Goal: Information Seeking & Learning: Learn about a topic

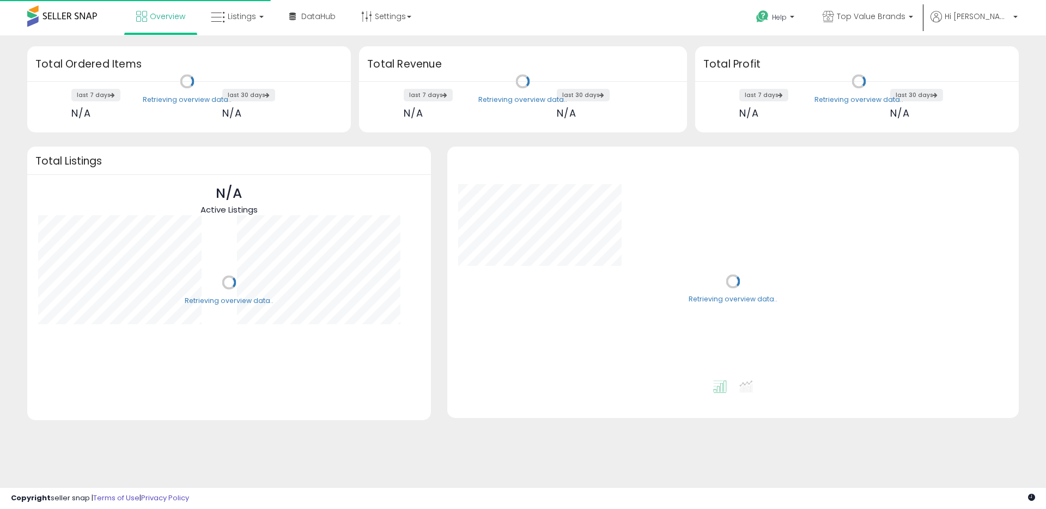
click at [217, 18] on icon at bounding box center [218, 17] width 14 height 14
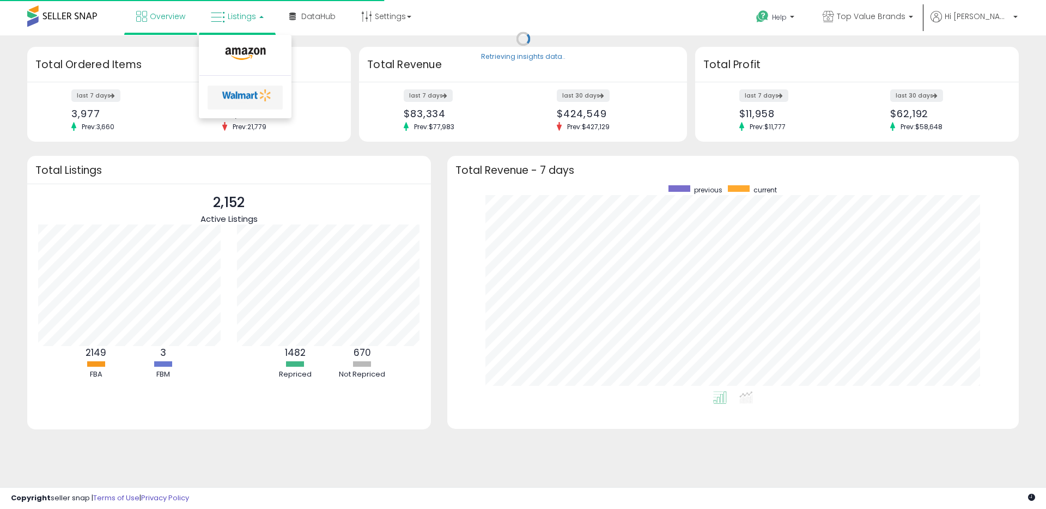
scroll to position [206, 550]
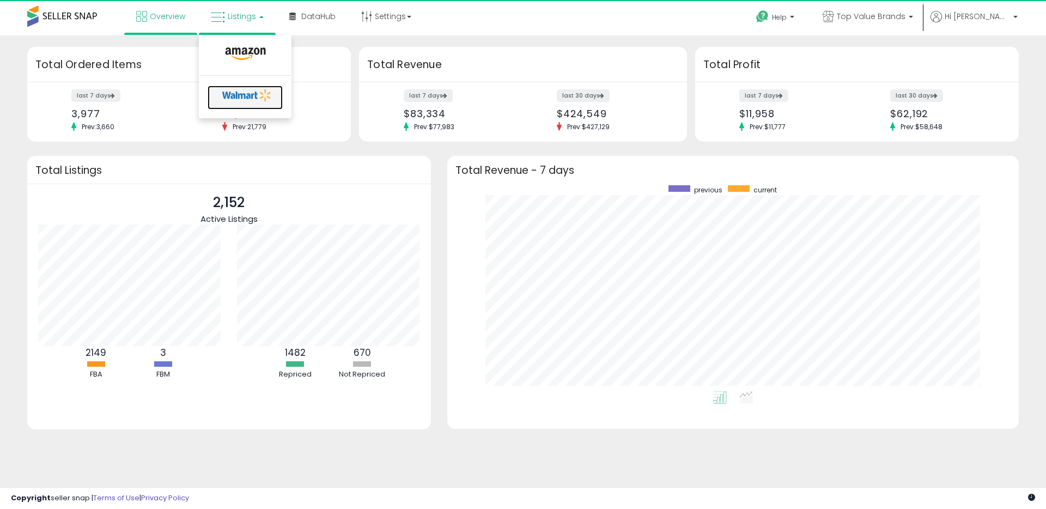
click at [248, 93] on icon at bounding box center [246, 95] width 57 height 16
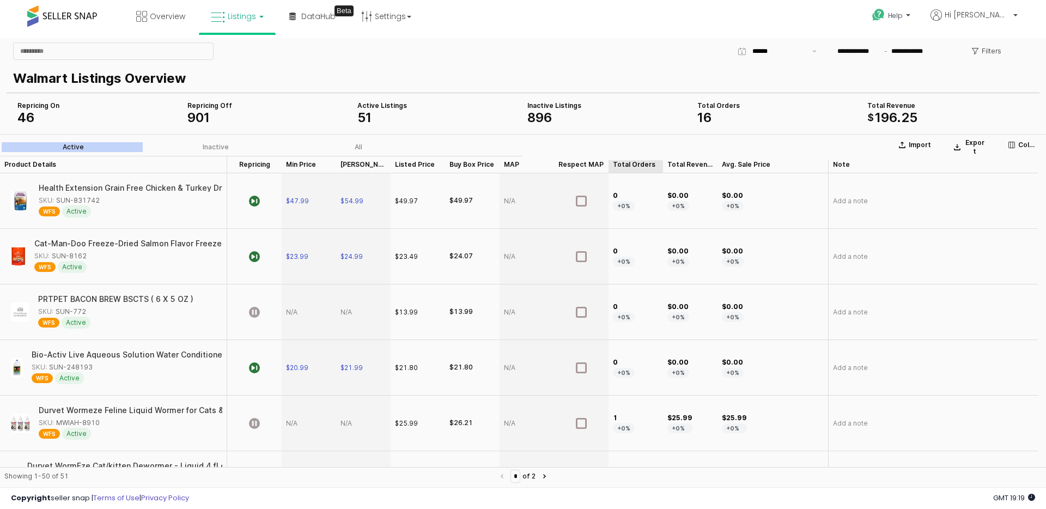
click at [642, 162] on div "Total Orders Total Orders" at bounding box center [635, 164] width 54 height 17
click at [643, 163] on div "Total Orders Total Orders" at bounding box center [635, 164] width 54 height 17
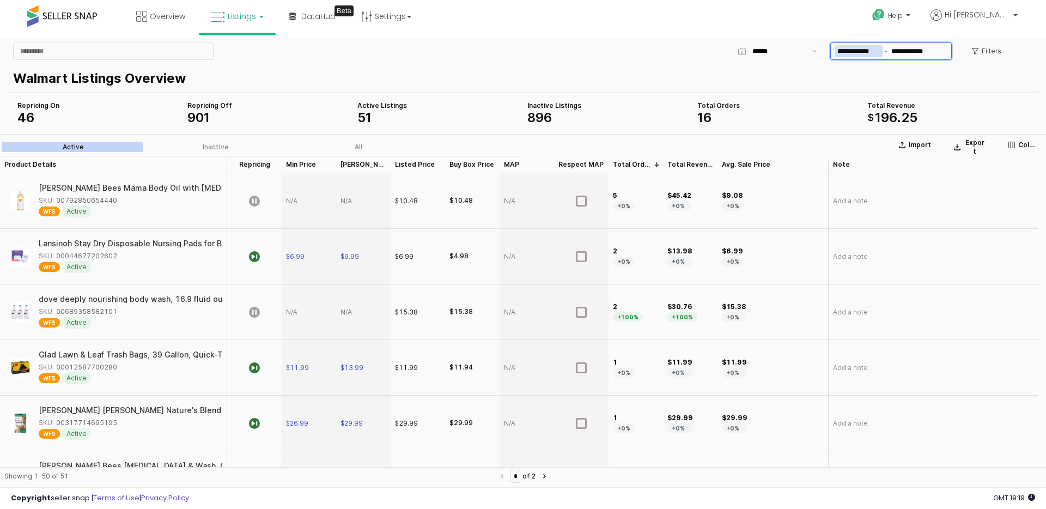
click at [867, 49] on input "**********" at bounding box center [858, 51] width 47 height 12
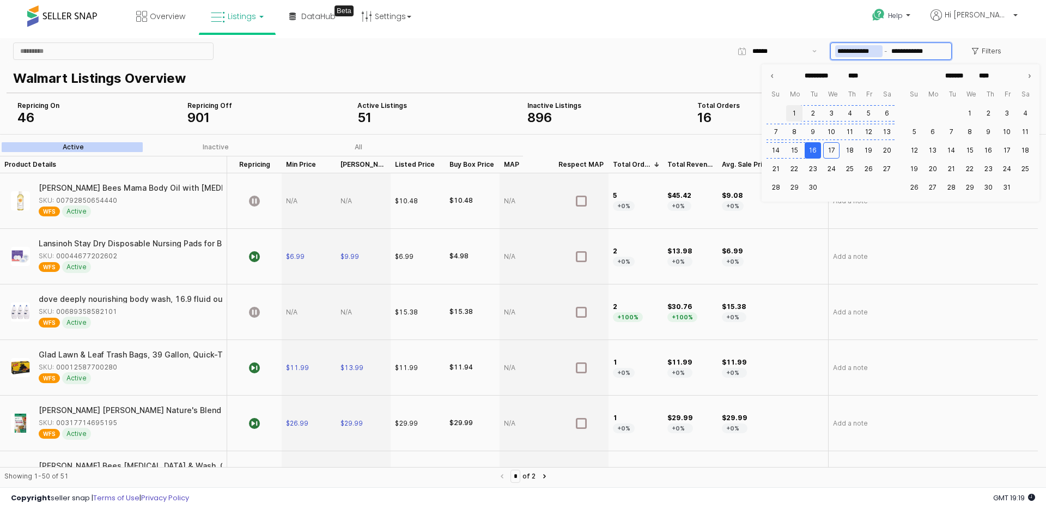
click at [793, 114] on button "1" at bounding box center [794, 113] width 16 height 16
type input "**********"
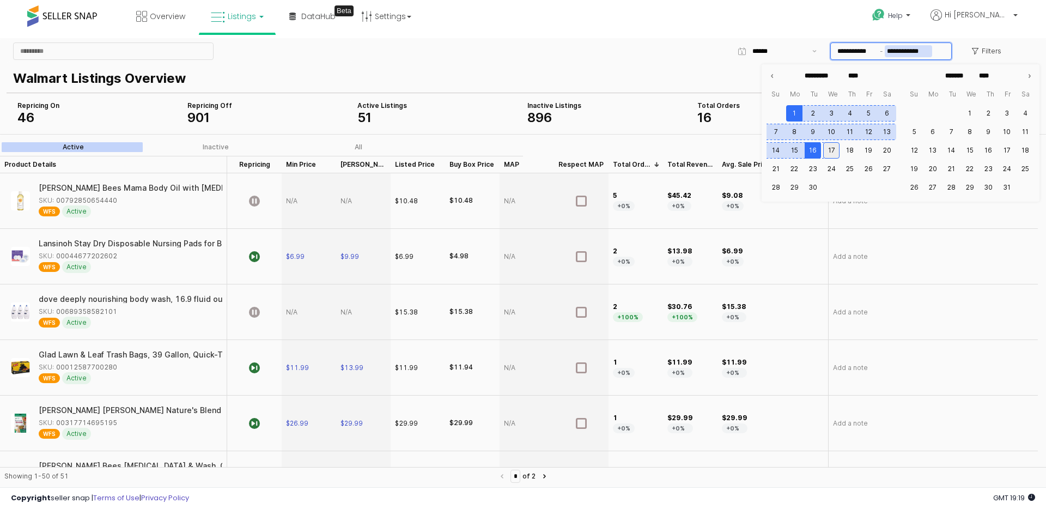
click at [831, 148] on button "17" at bounding box center [831, 150] width 16 height 16
type input "**********"
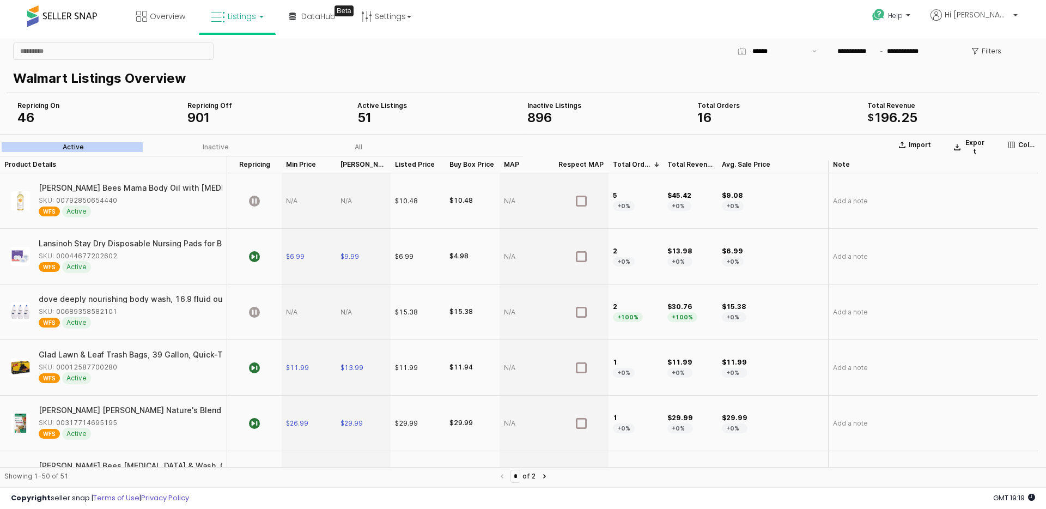
click at [750, 19] on div "Help Contact Support Search Knowledge Hub Request a Feature Account" at bounding box center [857, 23] width 346 height 46
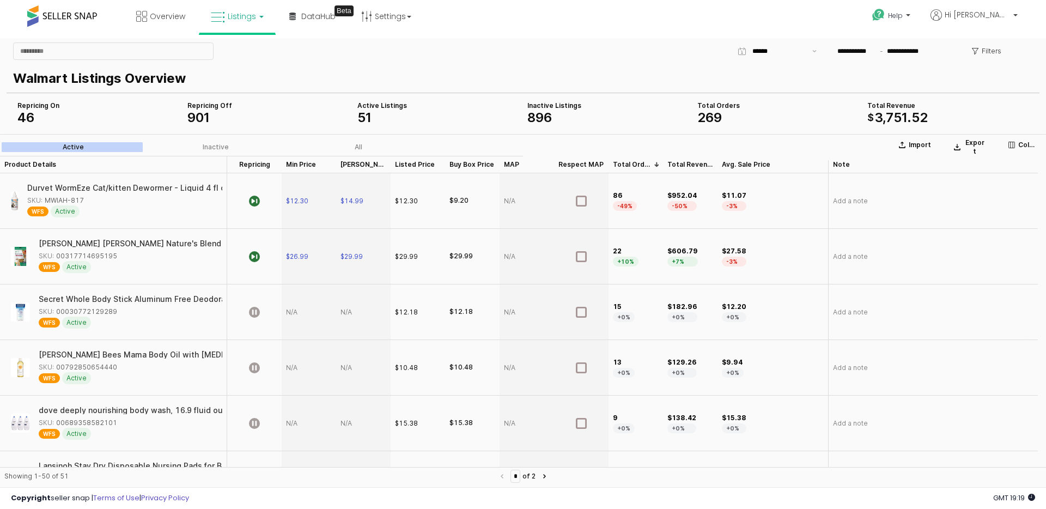
scroll to position [7, 0]
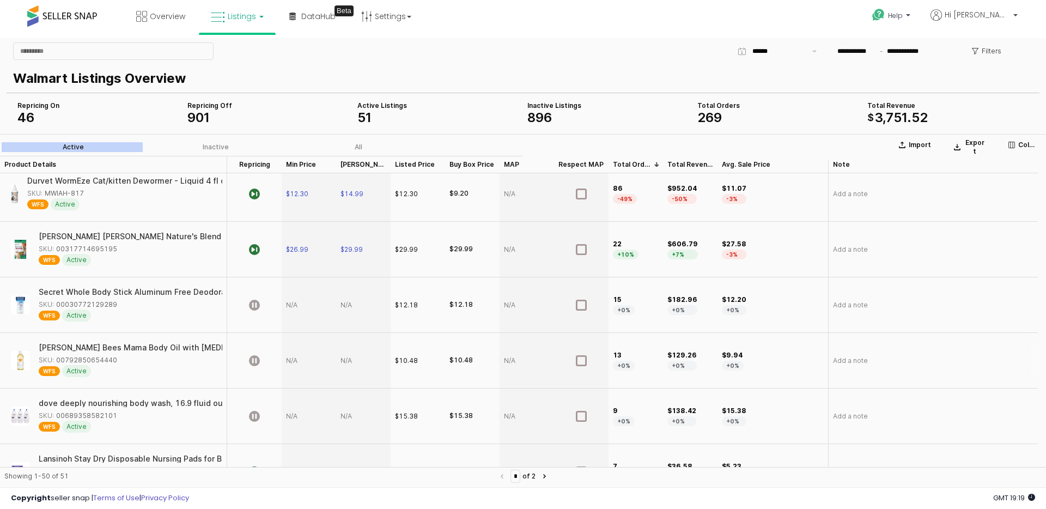
click at [17, 355] on img "App Frame" at bounding box center [20, 360] width 19 height 19
click at [23, 356] on img "App Frame" at bounding box center [20, 360] width 19 height 19
click at [79, 352] on div "[PERSON_NAME] Bees Mama Body Oil with [MEDICAL_DATA], 100% Natural Origin, 5 Fl…" at bounding box center [222, 348] width 366 height 9
click at [81, 350] on div "[PERSON_NAME] Bees Mama Body Oil with [MEDICAL_DATA], 100% Natural Origin, 5 Fl…" at bounding box center [188, 348] width 366 height 8
click at [22, 412] on img "App Frame" at bounding box center [20, 415] width 19 height 19
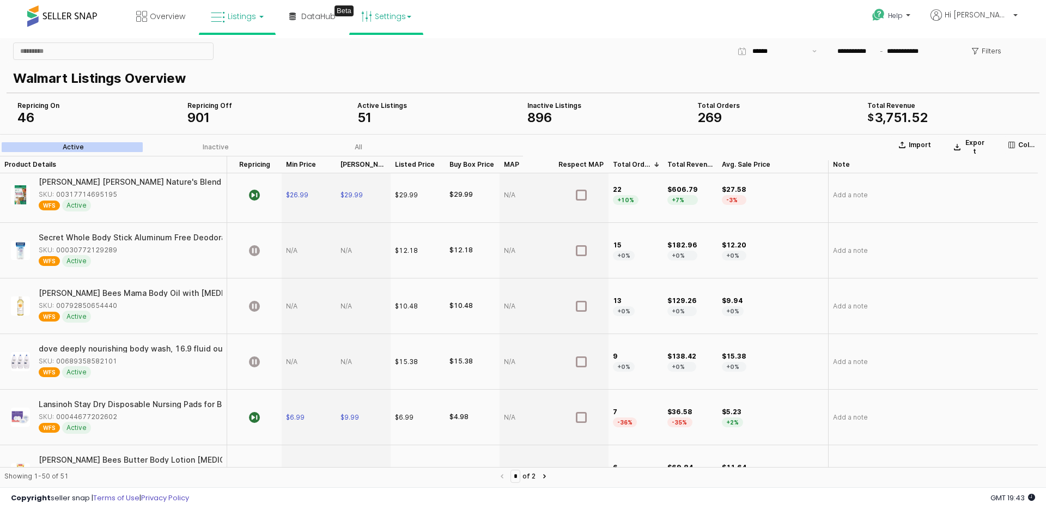
scroll to position [62, 0]
click at [22, 305] on img "App Frame" at bounding box center [20, 305] width 19 height 19
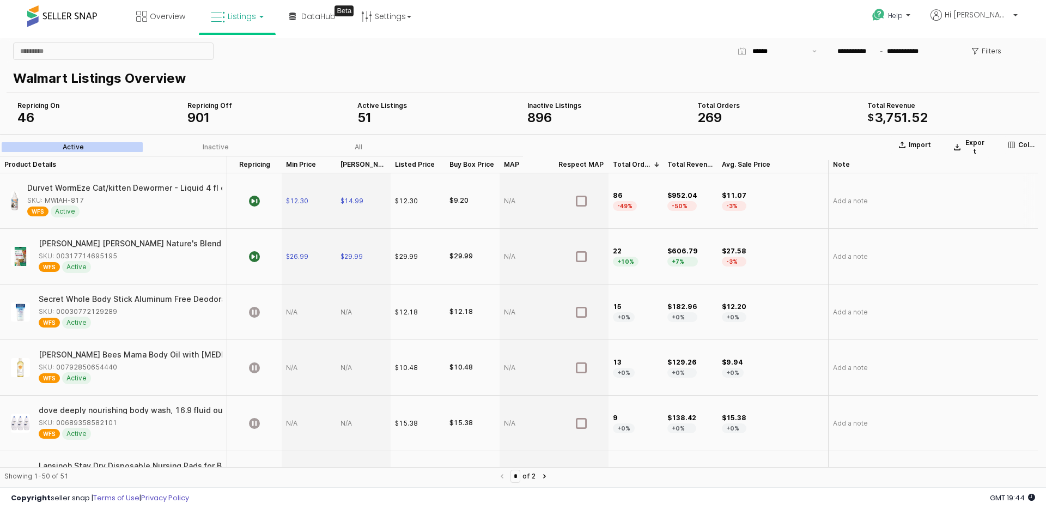
click at [66, 187] on div "Durvet WormEze Cat/kitten Dewormer - Liquid 4 fl oz" at bounding box center [118, 188] width 203 height 8
click at [26, 310] on img "App Frame" at bounding box center [20, 311] width 19 height 19
